Goal: Task Accomplishment & Management: Complete application form

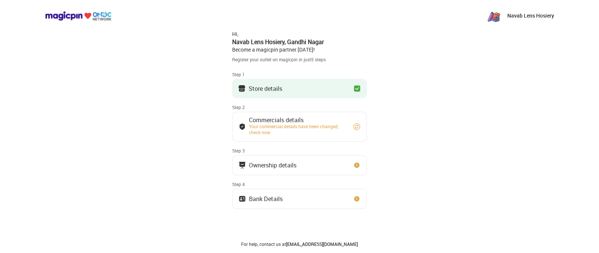
click at [281, 84] on button "Store details" at bounding box center [299, 88] width 135 height 19
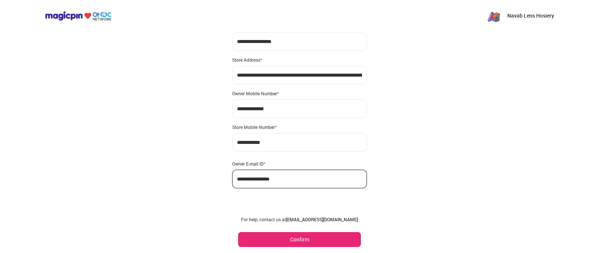
scroll to position [30, 0]
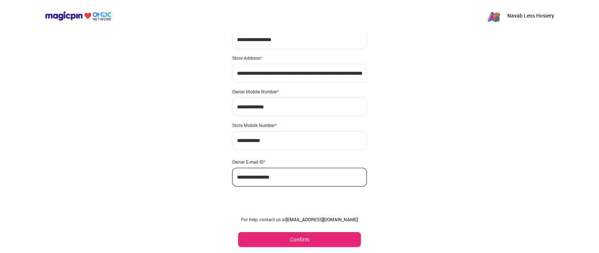
click at [307, 162] on div "Owner E-mail ID *" at bounding box center [299, 162] width 135 height 6
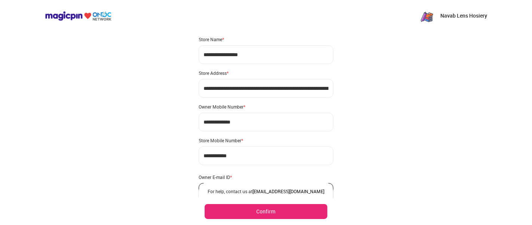
scroll to position [0, 0]
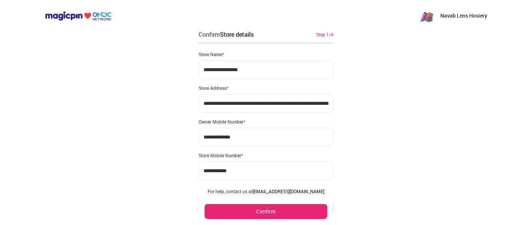
click at [281, 211] on button "Confirm" at bounding box center [266, 211] width 123 height 15
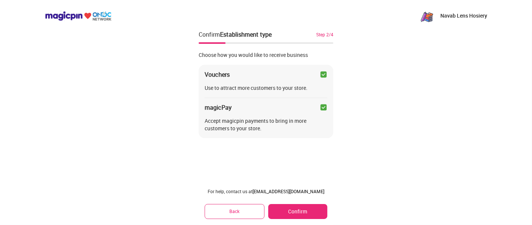
click at [281, 211] on button "Confirm" at bounding box center [297, 211] width 59 height 15
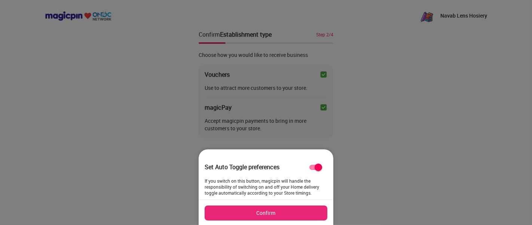
click at [281, 211] on button "Confirm" at bounding box center [266, 213] width 123 height 15
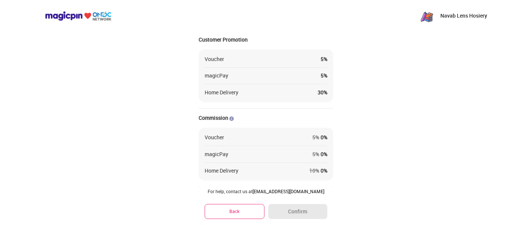
scroll to position [101, 0]
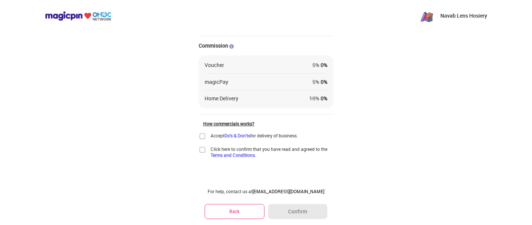
click at [201, 139] on img at bounding box center [202, 136] width 7 height 7
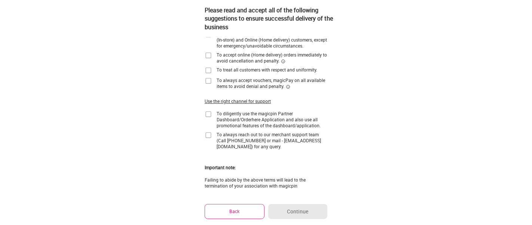
scroll to position [0, 0]
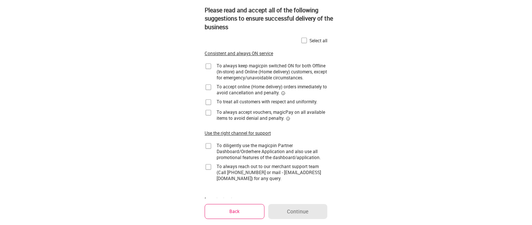
click at [234, 214] on button "Back" at bounding box center [235, 211] width 60 height 15
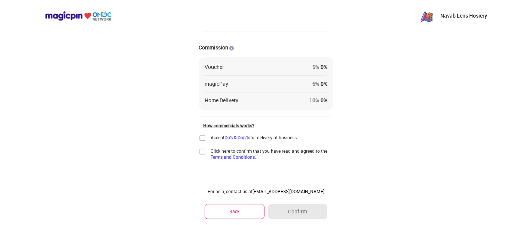
scroll to position [101, 0]
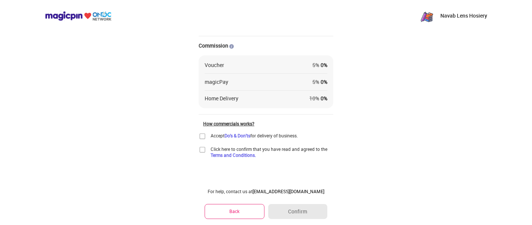
click at [200, 150] on img at bounding box center [202, 149] width 7 height 7
click at [203, 135] on img at bounding box center [202, 136] width 7 height 7
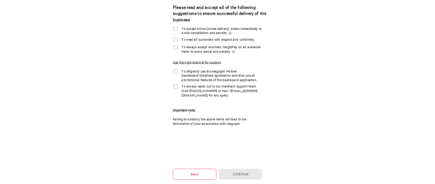
scroll to position [47, 0]
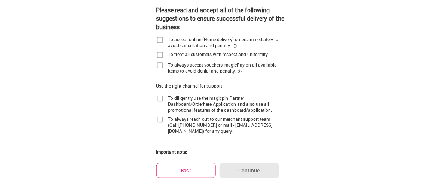
click at [161, 118] on img at bounding box center [159, 119] width 7 height 7
click at [160, 100] on img at bounding box center [159, 98] width 7 height 7
click at [161, 66] on img at bounding box center [159, 65] width 7 height 7
click at [161, 57] on img at bounding box center [159, 54] width 7 height 7
click at [157, 39] on img at bounding box center [159, 39] width 7 height 7
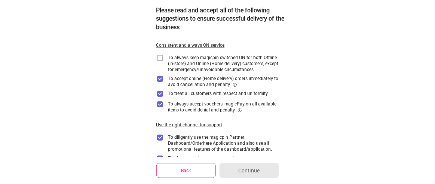
scroll to position [0, 0]
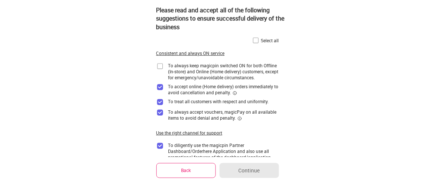
click at [158, 65] on img at bounding box center [159, 66] width 7 height 7
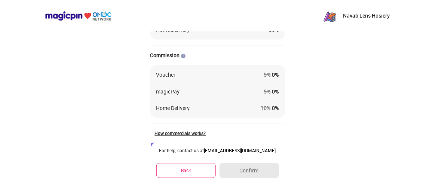
scroll to position [142, 0]
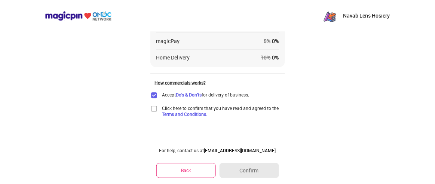
click at [153, 112] on img at bounding box center [153, 108] width 7 height 7
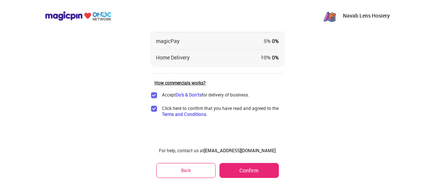
click at [153, 112] on img at bounding box center [153, 108] width 7 height 7
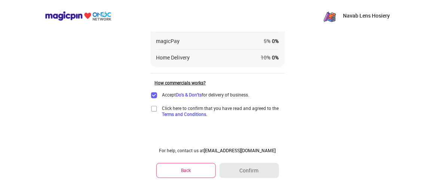
click at [154, 108] on img at bounding box center [153, 108] width 7 height 7
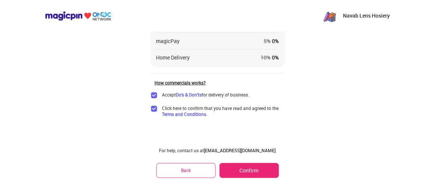
click at [154, 108] on img at bounding box center [153, 108] width 7 height 7
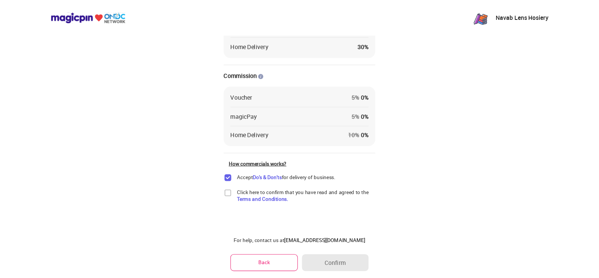
scroll to position [49, 0]
